Goal: Information Seeking & Learning: Find specific page/section

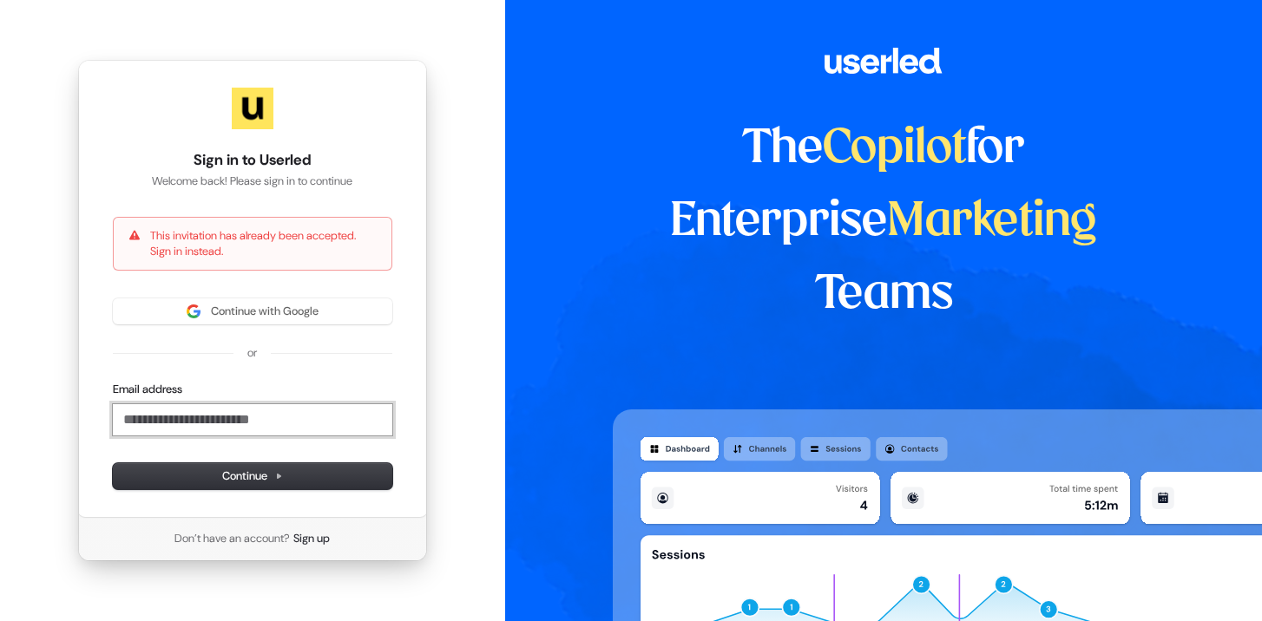
click at [219, 429] on input "Email address" at bounding box center [252, 419] width 279 height 31
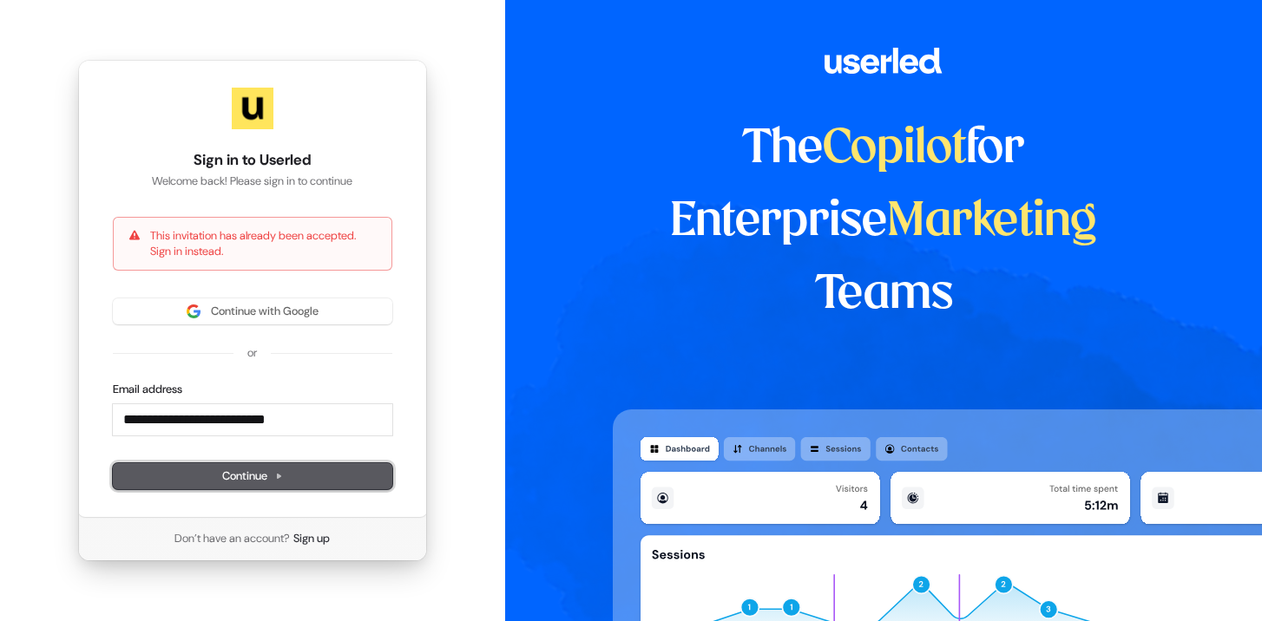
click at [270, 476] on span "Continue" at bounding box center [252, 477] width 61 height 16
type input "**********"
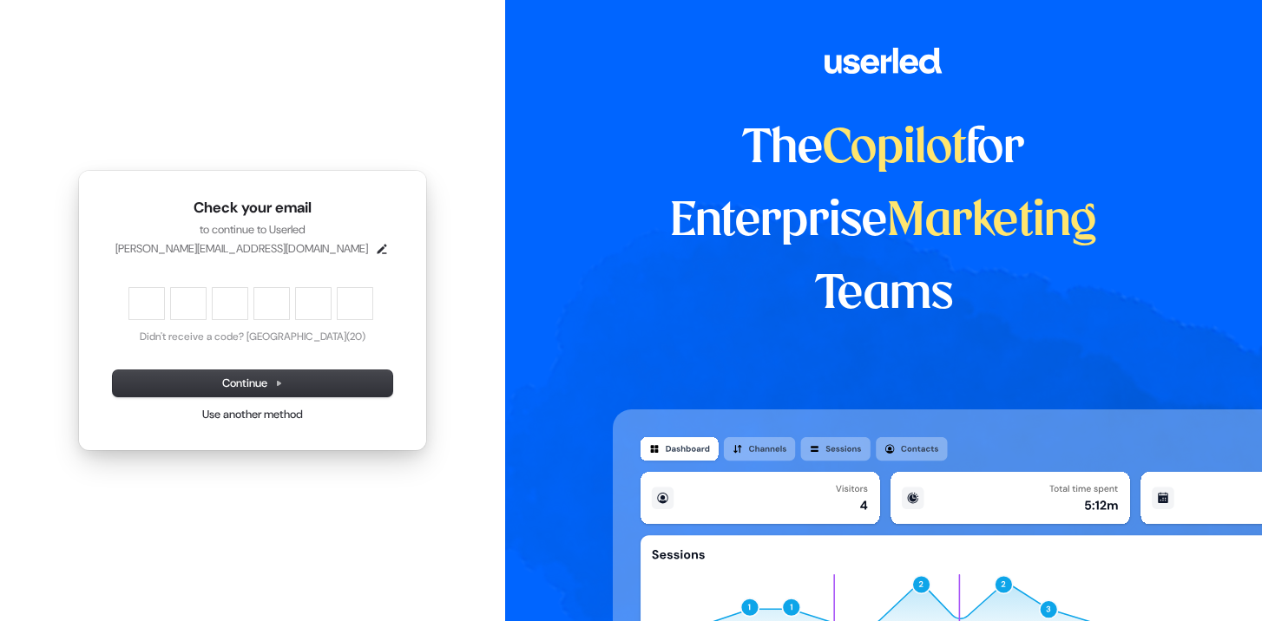
type input "******"
type input "*"
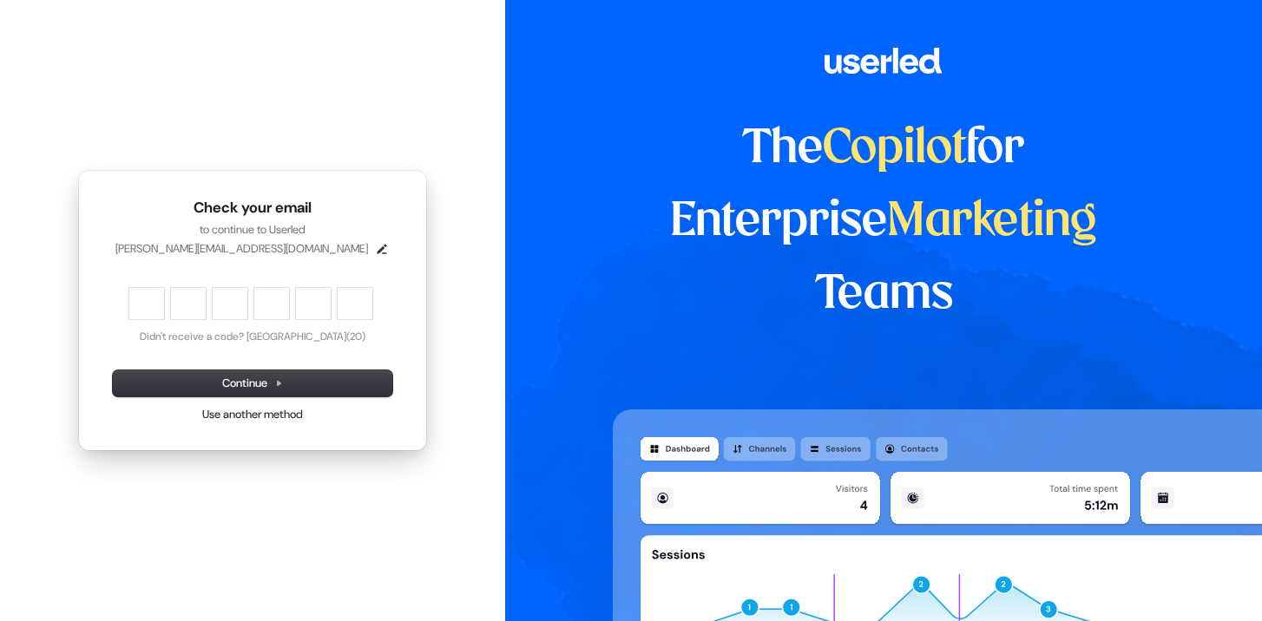
type input "*"
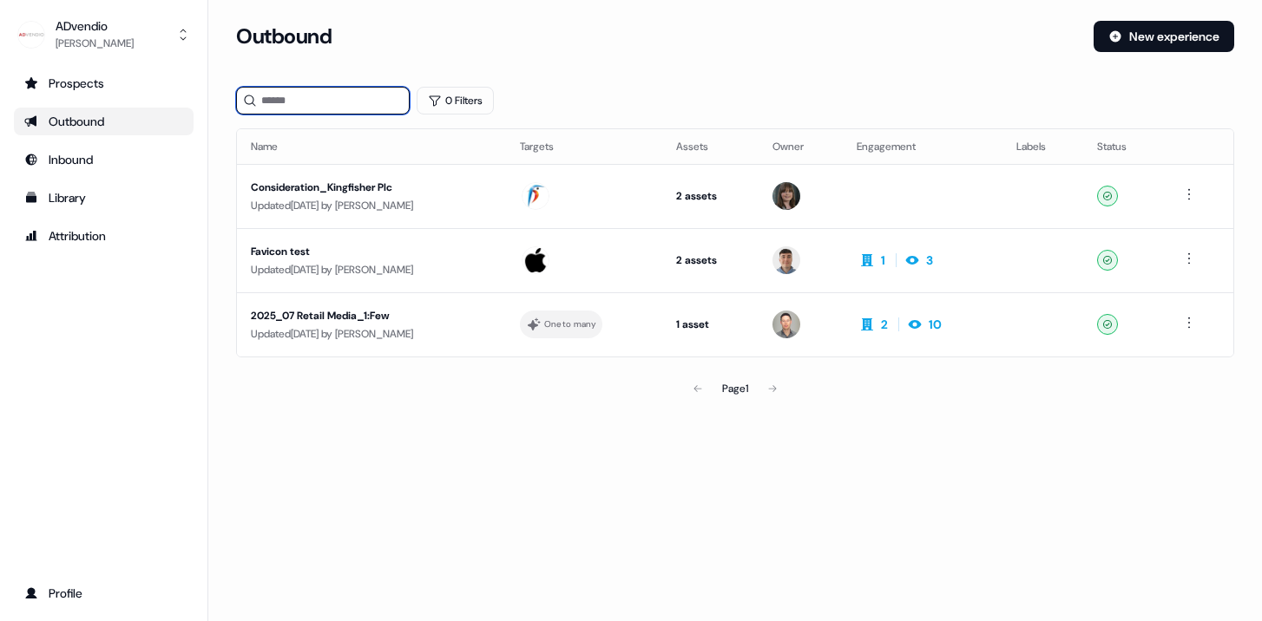
click at [289, 101] on input at bounding box center [323, 101] width 174 height 28
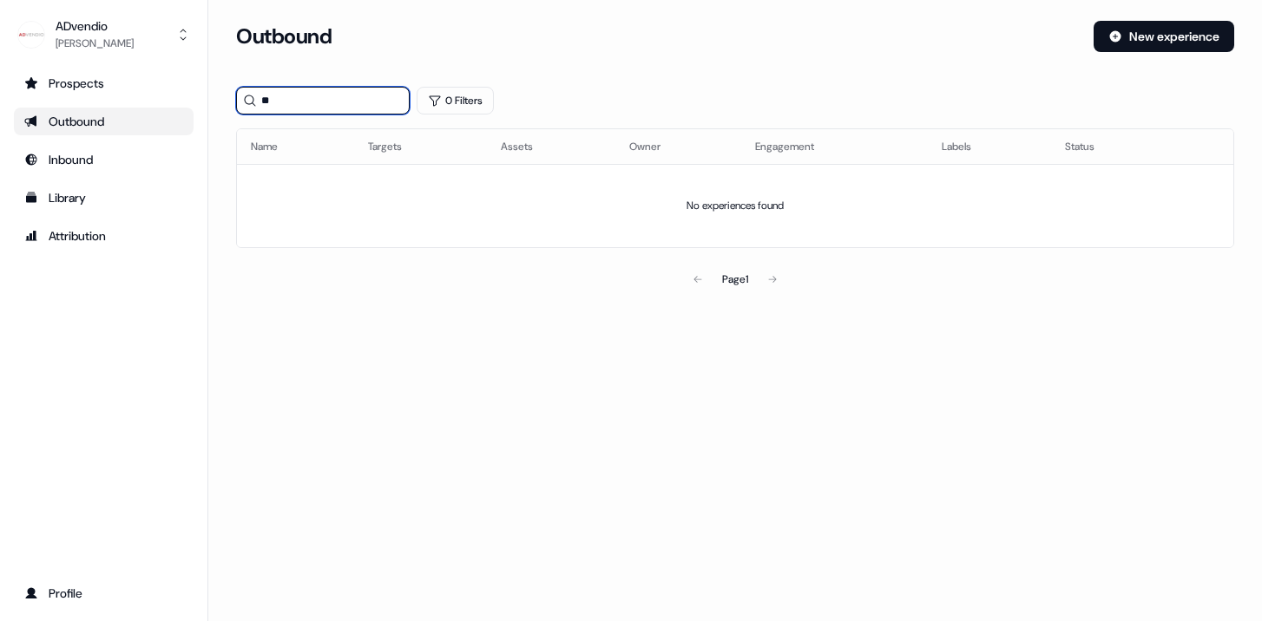
type input "*"
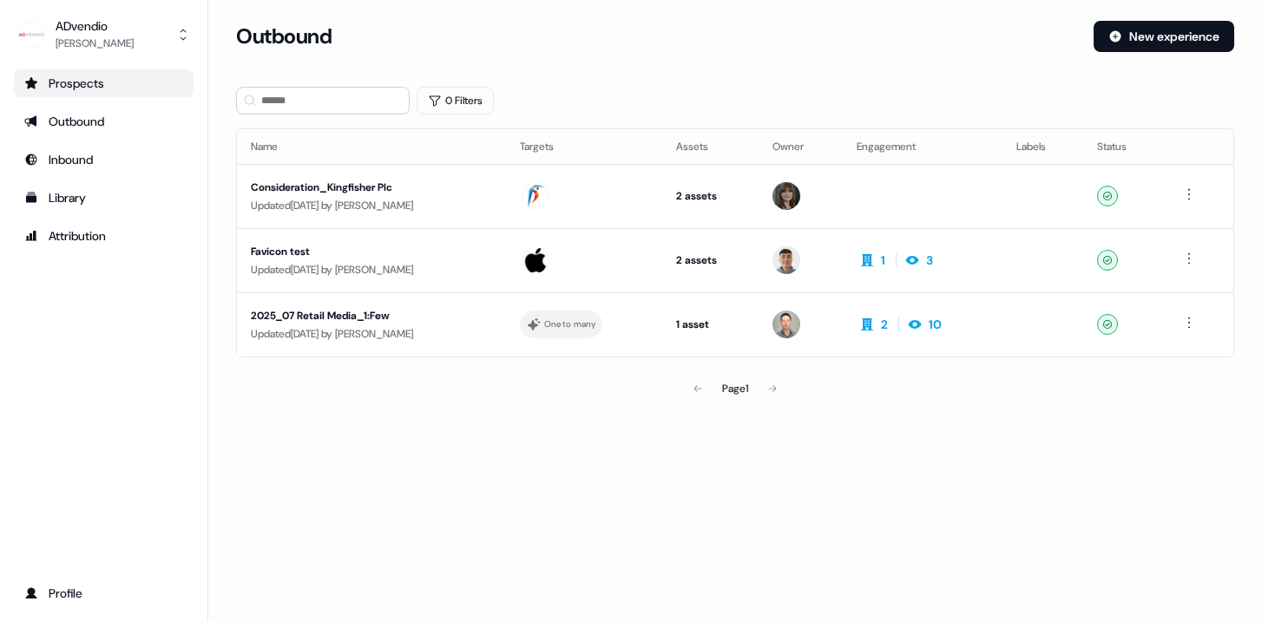
click at [100, 87] on div "Prospects" at bounding box center [103, 83] width 159 height 17
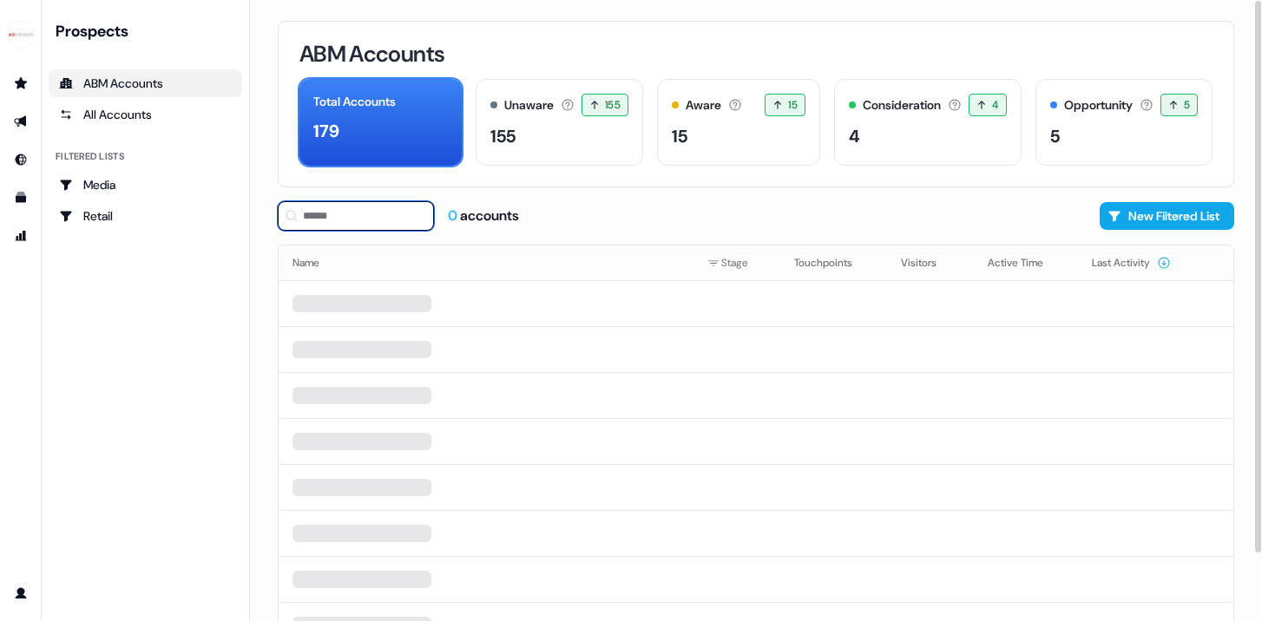
click at [335, 218] on input at bounding box center [356, 216] width 156 height 30
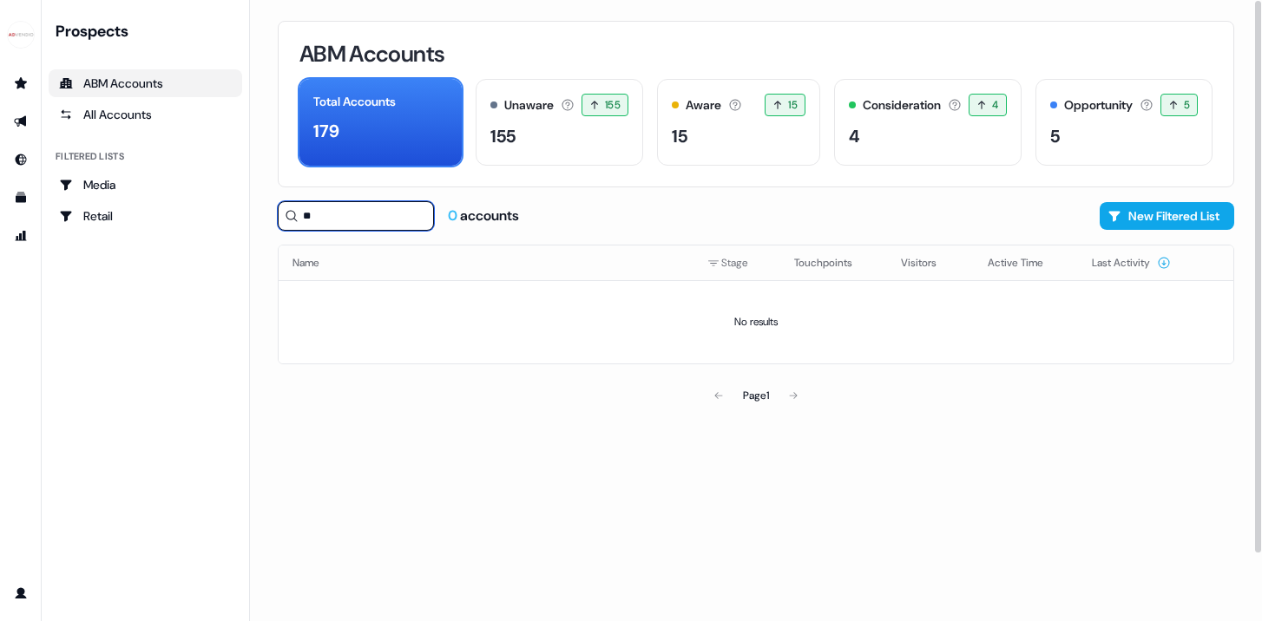
type input "*"
